Goal: Navigation & Orientation: Go to known website

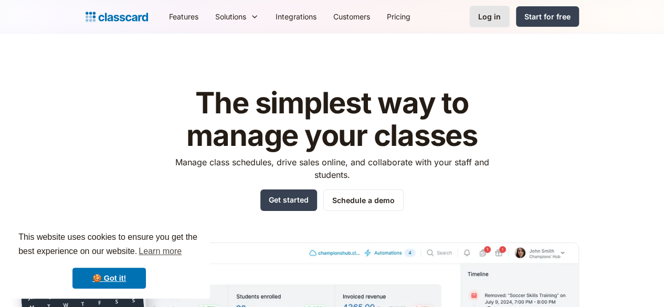
click at [501, 22] on div "Log in" at bounding box center [489, 16] width 23 height 11
